Goal: Information Seeking & Learning: Learn about a topic

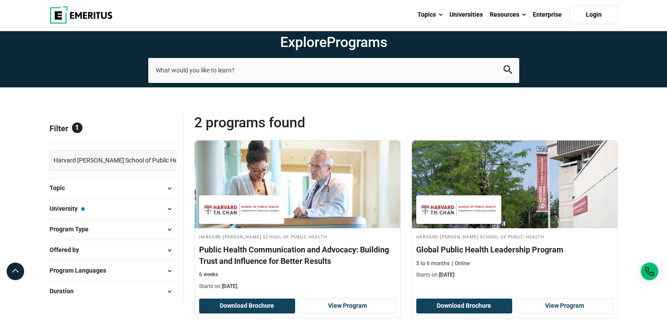
scroll to position [21, 0]
click at [584, 81] on section "Explore Programs leadership marketing project management data science product m…" at bounding box center [333, 48] width 667 height 77
click at [629, 43] on section "Explore Programs leadership marketing project management data science product m…" at bounding box center [333, 48] width 667 height 77
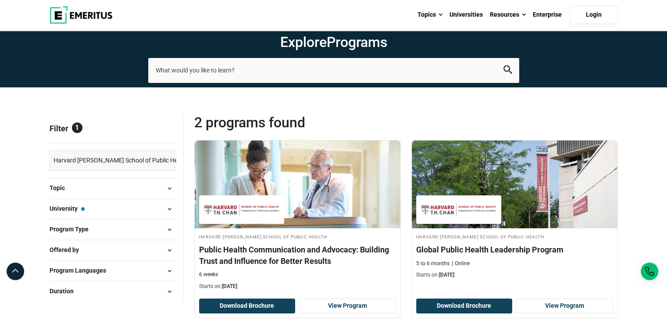
click at [626, 61] on section "Explore Programs leadership marketing project management data science product m…" at bounding box center [333, 48] width 667 height 77
click at [646, 48] on section "Explore Programs leadership marketing project management data science product m…" at bounding box center [333, 48] width 667 height 77
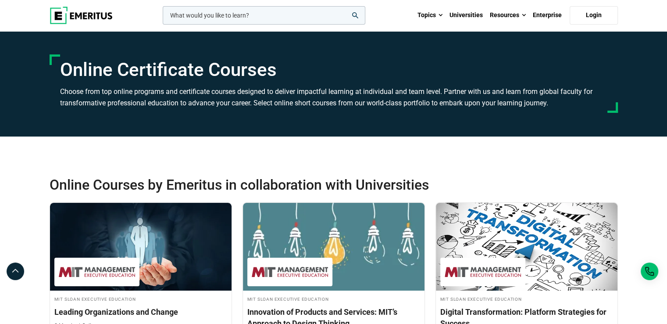
scroll to position [13317, 0]
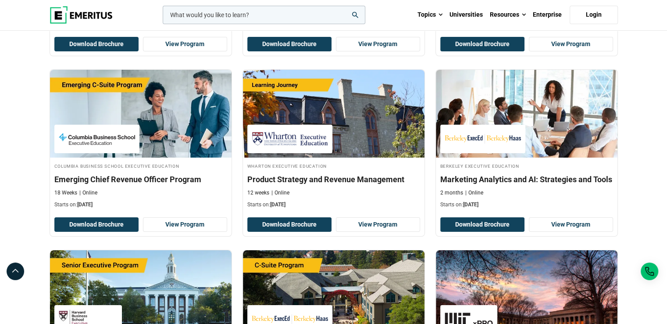
click at [637, 123] on div "Online Courses by Emeritus in collaboration with Universities MIT [PERSON_NAME]…" at bounding box center [333, 306] width 667 height 26975
click at [631, 126] on div "Online Courses by Emeritus in collaboration with Universities MIT [PERSON_NAME]…" at bounding box center [333, 306] width 667 height 26975
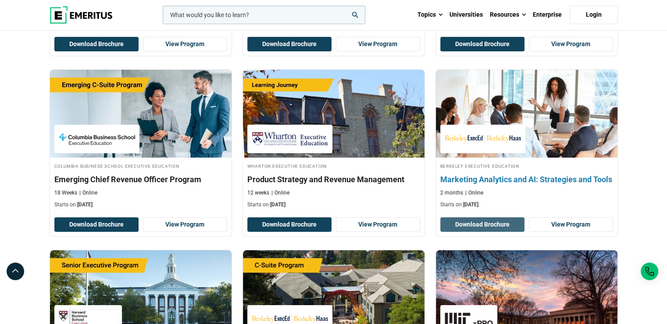
click at [492, 217] on button "Download Brochure" at bounding box center [482, 224] width 84 height 15
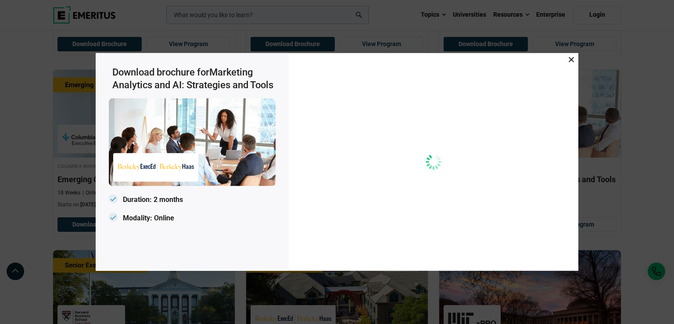
click at [573, 59] on icon at bounding box center [570, 59] width 5 height 5
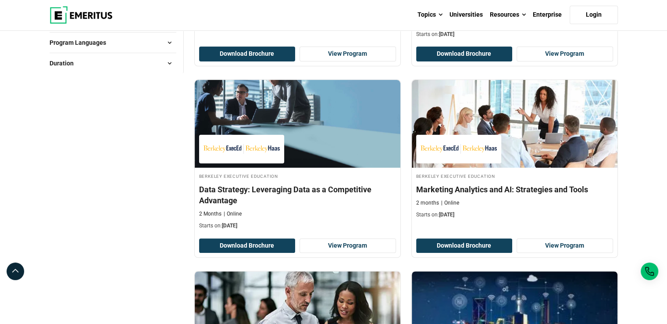
scroll to position [266, 0]
